Goal: Navigation & Orientation: Find specific page/section

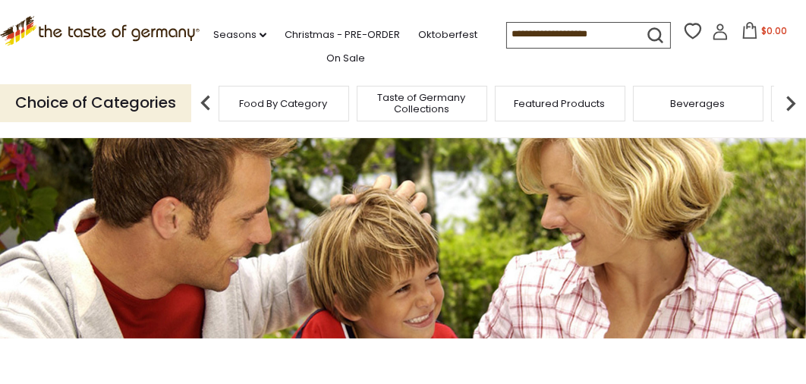
click at [298, 111] on div "Food By Category" at bounding box center [284, 104] width 131 height 36
click at [156, 104] on p "Choice of Categories" at bounding box center [95, 102] width 191 height 37
click at [202, 98] on img at bounding box center [206, 103] width 30 height 30
click at [237, 100] on span "Food By Category" at bounding box center [276, 103] width 88 height 11
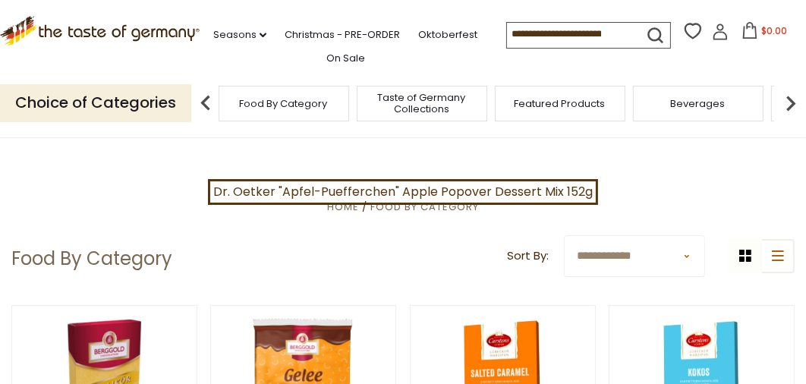
click at [534, 102] on span "Featured Products" at bounding box center [560, 103] width 91 height 11
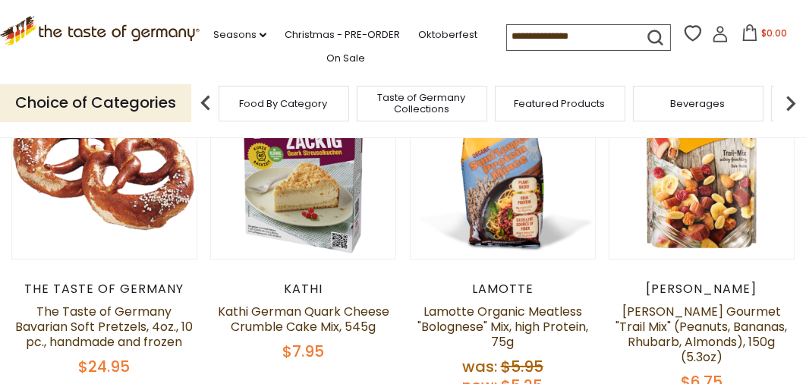
scroll to position [242, 0]
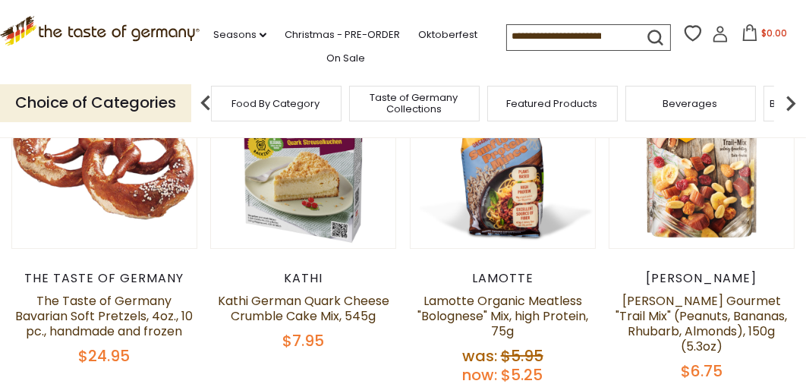
click at [310, 106] on span "Food By Category" at bounding box center [276, 103] width 88 height 11
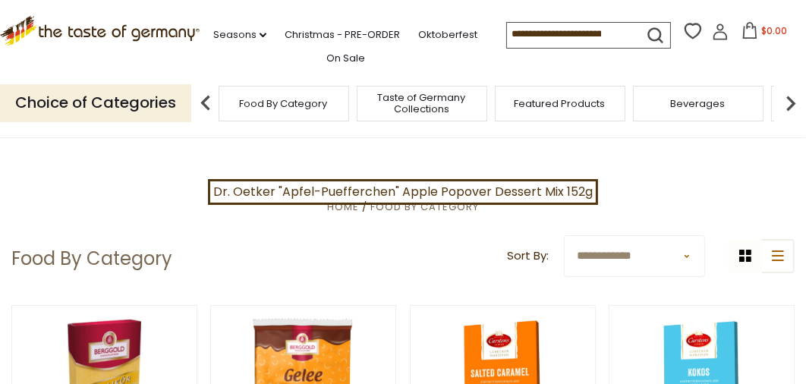
click at [265, 101] on span "Food By Category" at bounding box center [284, 103] width 88 height 11
click at [154, 104] on p "Choice of Categories" at bounding box center [95, 102] width 191 height 37
drag, startPoint x: 99, startPoint y: 102, endPoint x: 109, endPoint y: 104, distance: 10.0
click at [100, 103] on p "Choice of Categories" at bounding box center [95, 102] width 191 height 37
click at [357, 56] on link "On Sale" at bounding box center [345, 58] width 39 height 17
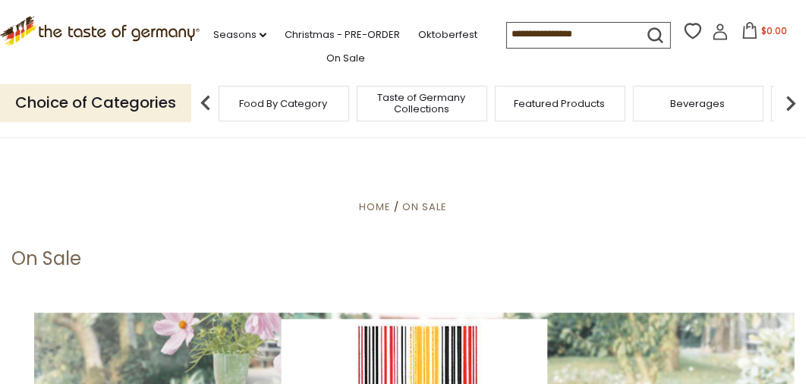
drag, startPoint x: 802, startPoint y: 35, endPoint x: 761, endPoint y: 46, distance: 43.3
click at [802, 52] on div ".st0{fill:#EDD300;} .st1{fill:#D33E21;} .st0{fill:#EDD300;} .st1{fill:#D33E21;}…" at bounding box center [403, 34] width 806 height 69
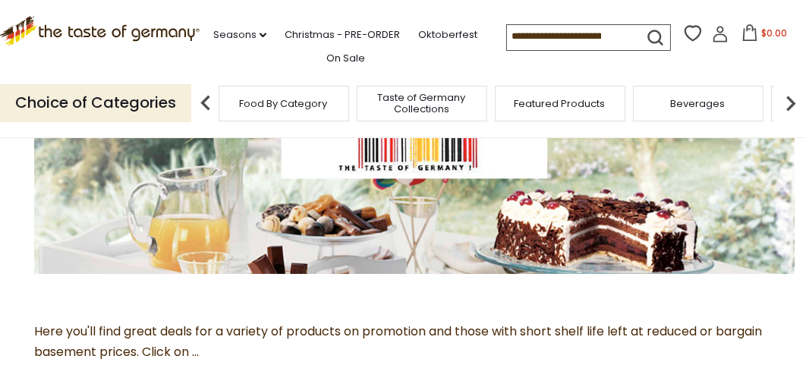
scroll to position [235, 0]
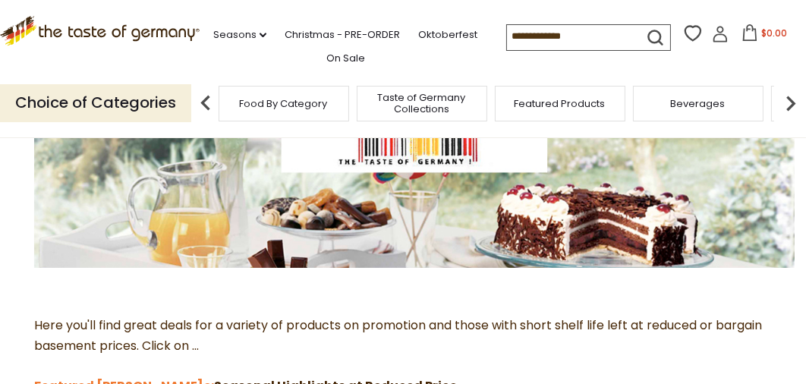
click at [604, 219] on img at bounding box center [414, 172] width 761 height 191
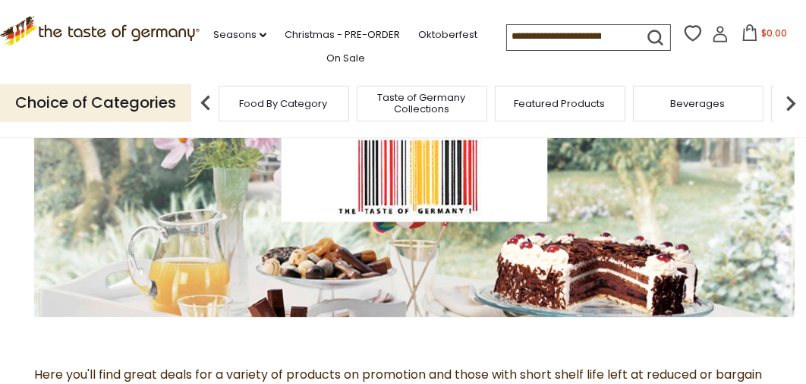
scroll to position [196, 0]
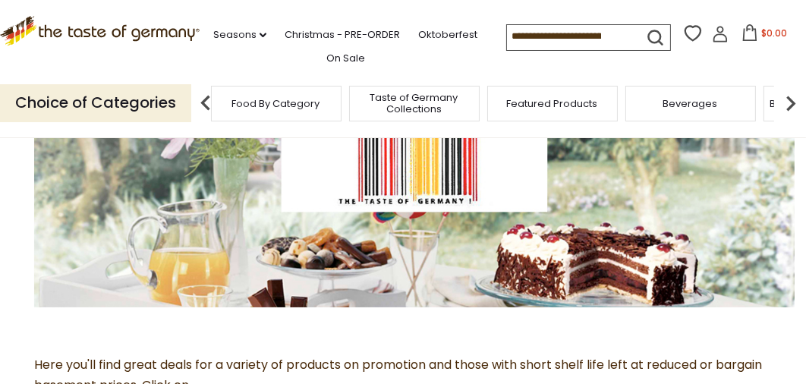
click at [563, 99] on span "Featured Products" at bounding box center [552, 103] width 91 height 11
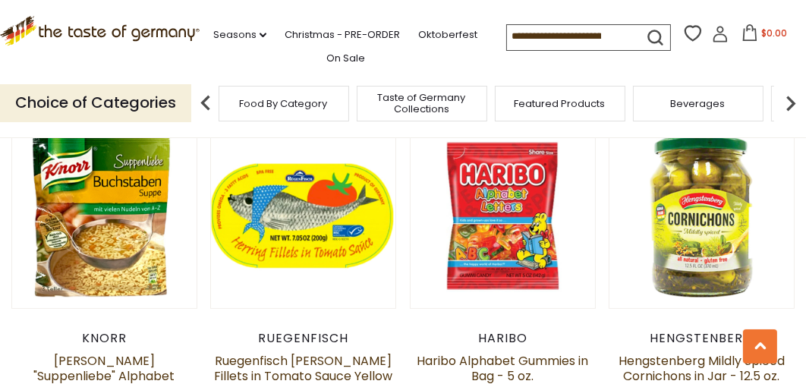
scroll to position [894, 0]
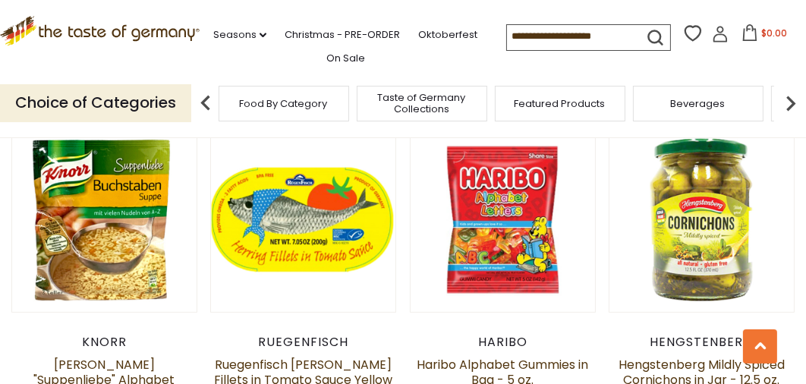
click at [90, 30] on icon ".st0{fill:#EDD300;} .st1{fill:#D33E21;}" at bounding box center [100, 31] width 200 height 30
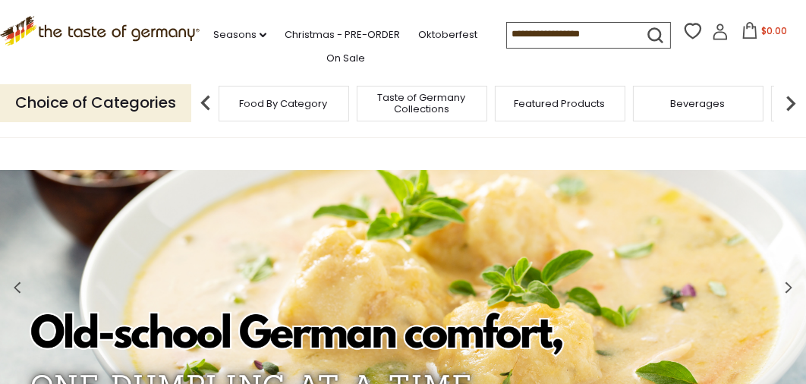
click at [202, 100] on img at bounding box center [206, 103] width 30 height 30
click at [258, 102] on span "Food By Category" at bounding box center [284, 103] width 88 height 11
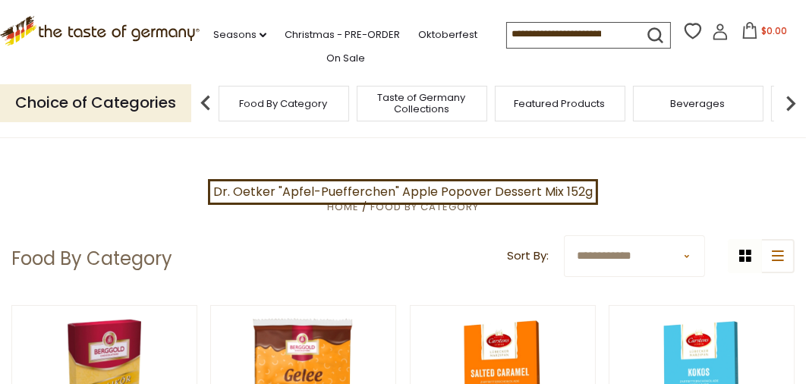
click at [433, 115] on div "Taste of Germany Collections" at bounding box center [422, 104] width 131 height 36
click at [415, 205] on span "Food By Category" at bounding box center [424, 207] width 109 height 14
drag, startPoint x: 813, startPoint y: 31, endPoint x: 518, endPoint y: 78, distance: 298.3
click at [518, 78] on div "Choice of Categories Food By Category Taste of Germany Collections Featured Pro…" at bounding box center [403, 103] width 806 height 68
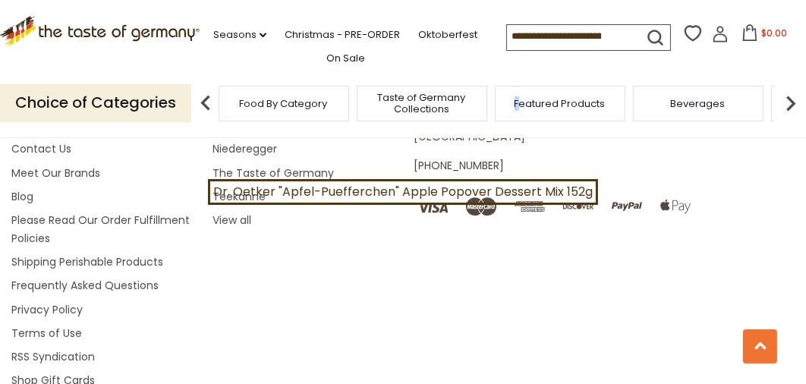
scroll to position [4289, 0]
